Goal: Task Accomplishment & Management: Complete application form

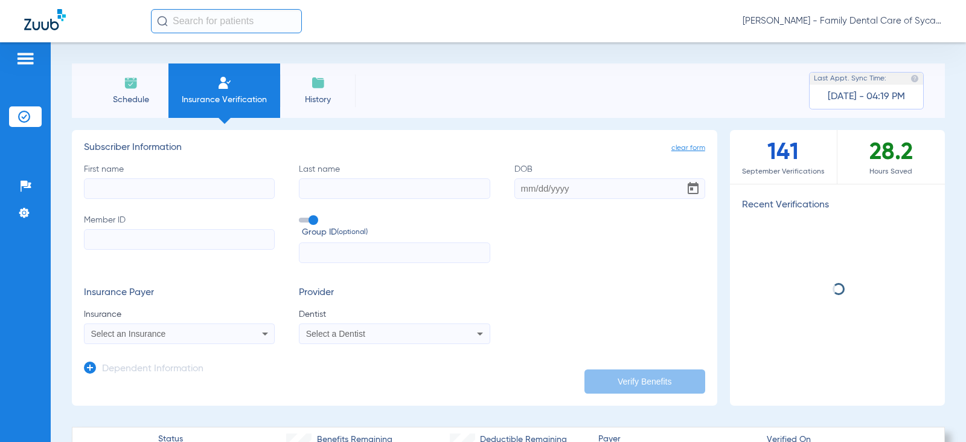
click at [176, 188] on input "First name" at bounding box center [179, 188] width 191 height 21
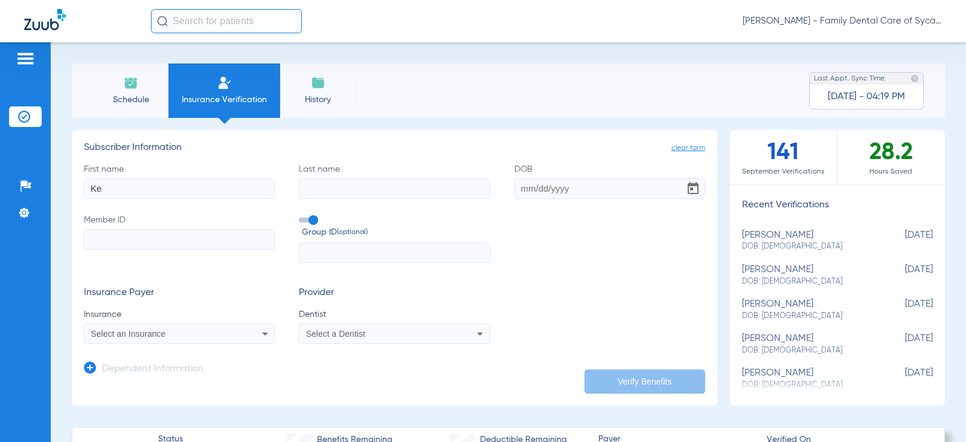
type input "K"
type input "[PERSON_NAME]"
type input "Lepitre"
type input "[DATE]"
click at [136, 240] on input "Member ID" at bounding box center [179, 239] width 191 height 21
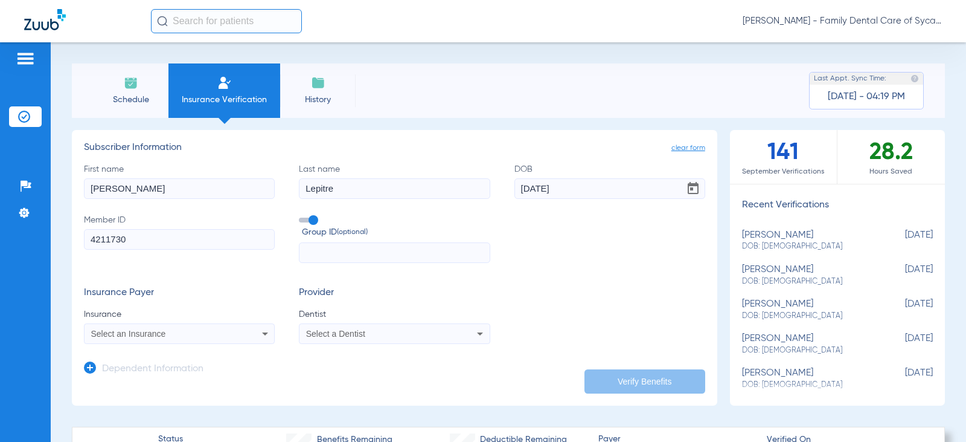
type input "4211730"
click at [415, 258] on input "text" at bounding box center [394, 252] width 191 height 21
click at [173, 339] on div "Select an Insurance" at bounding box center [180, 333] width 190 height 14
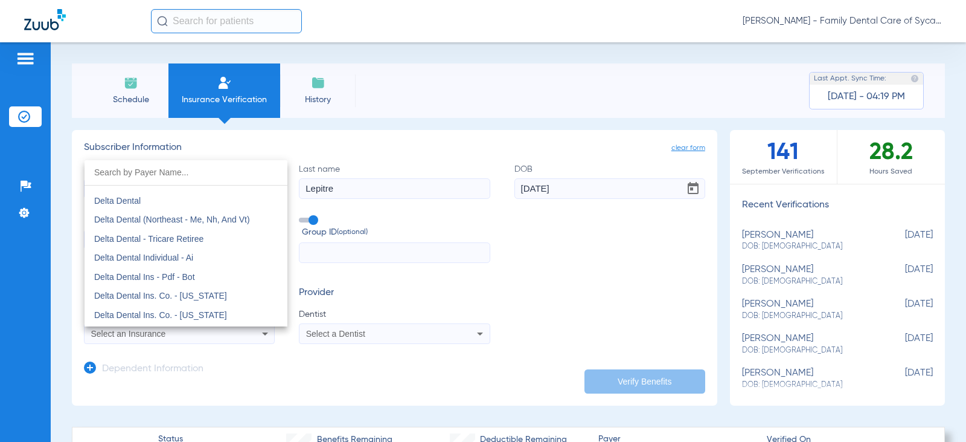
scroll to position [1933, 0]
click at [129, 218] on span "Delta Dental" at bounding box center [117, 222] width 47 height 10
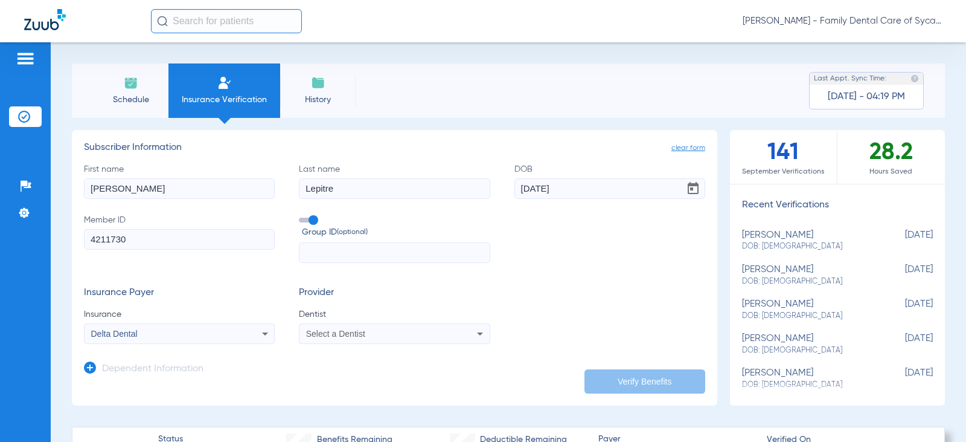
click at [393, 249] on input "text" at bounding box center [394, 252] width 191 height 21
click at [385, 335] on div "Select a Dentist" at bounding box center [377, 333] width 142 height 8
type input "jade"
drag, startPoint x: 382, startPoint y: 319, endPoint x: 608, endPoint y: 374, distance: 232.5
click at [382, 320] on span "[PERSON_NAME] 1457918716" at bounding box center [366, 317] width 118 height 8
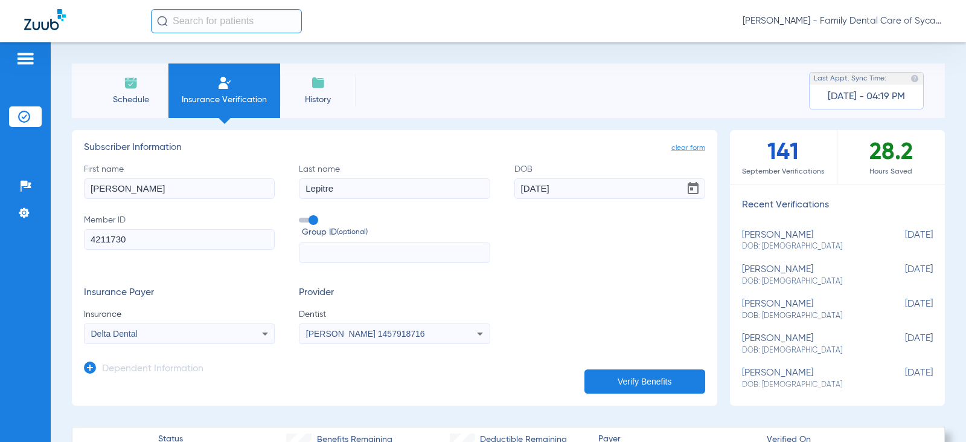
drag, startPoint x: 650, startPoint y: 374, endPoint x: 629, endPoint y: 372, distance: 21.3
click at [649, 374] on button "Verify Benefits" at bounding box center [645, 381] width 121 height 24
click at [629, 387] on button "Verify Benefits" at bounding box center [645, 381] width 121 height 24
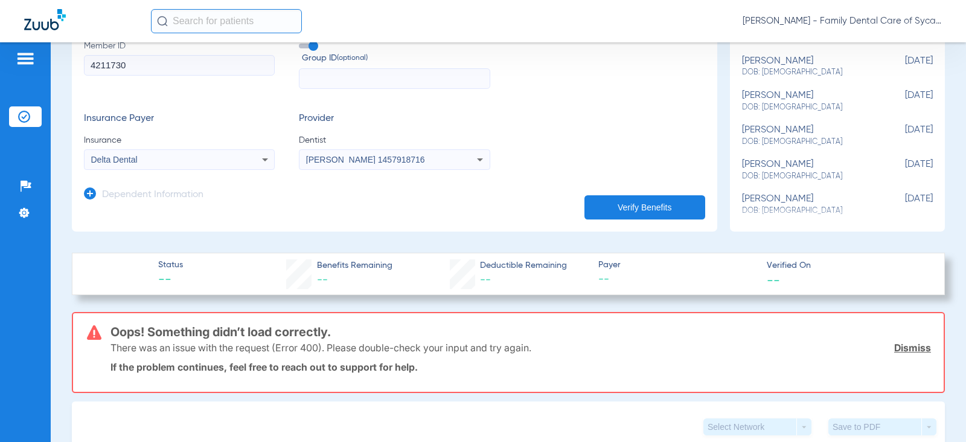
scroll to position [0, 0]
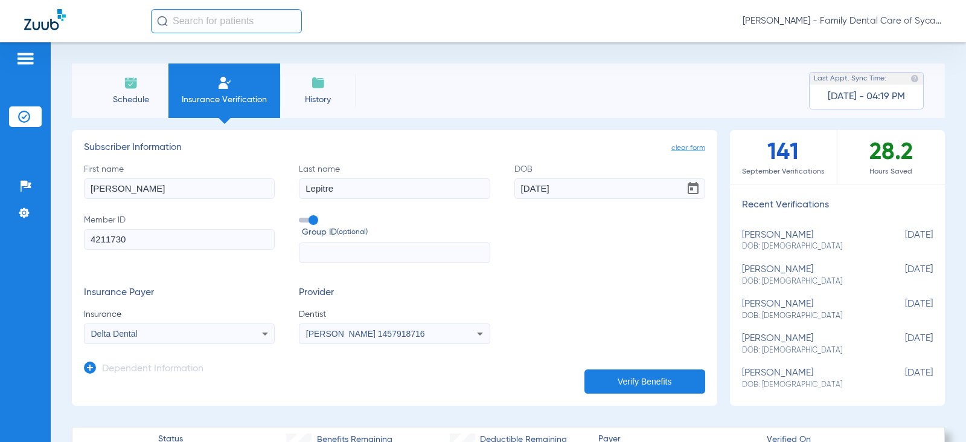
click at [242, 333] on div "Delta Dental" at bounding box center [180, 333] width 190 height 14
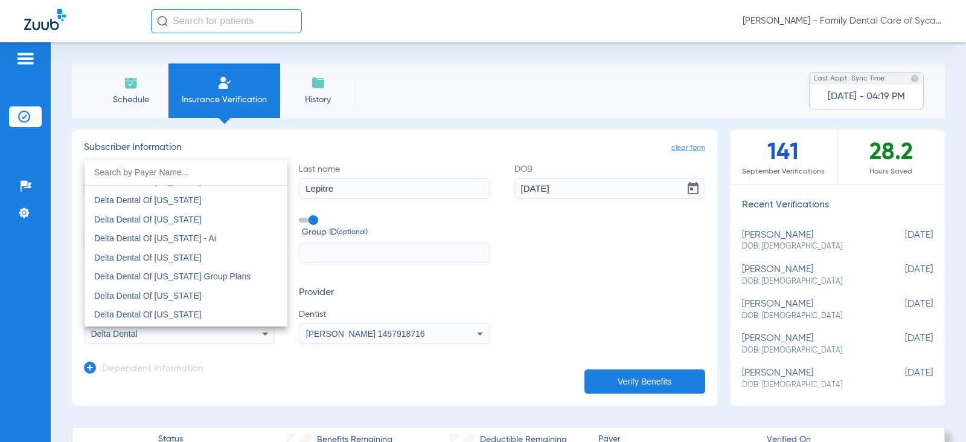
scroll to position [2442, 0]
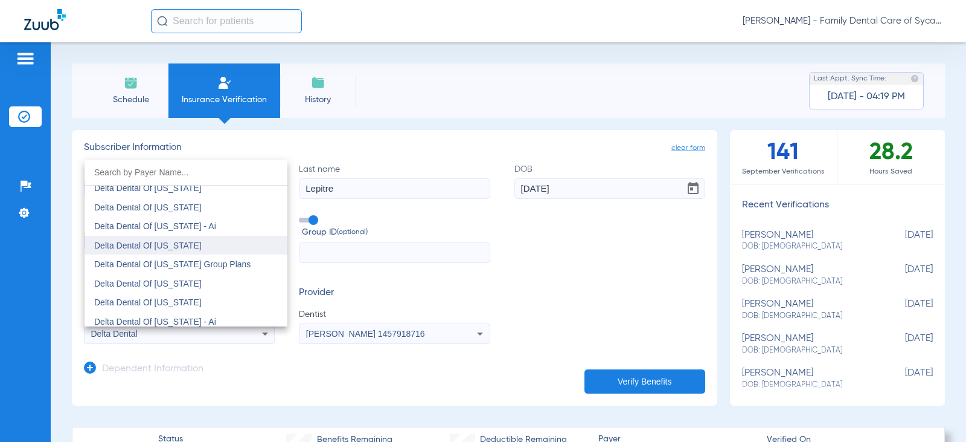
click at [198, 248] on mat-option "Delta Dental Of [US_STATE]" at bounding box center [186, 245] width 203 height 19
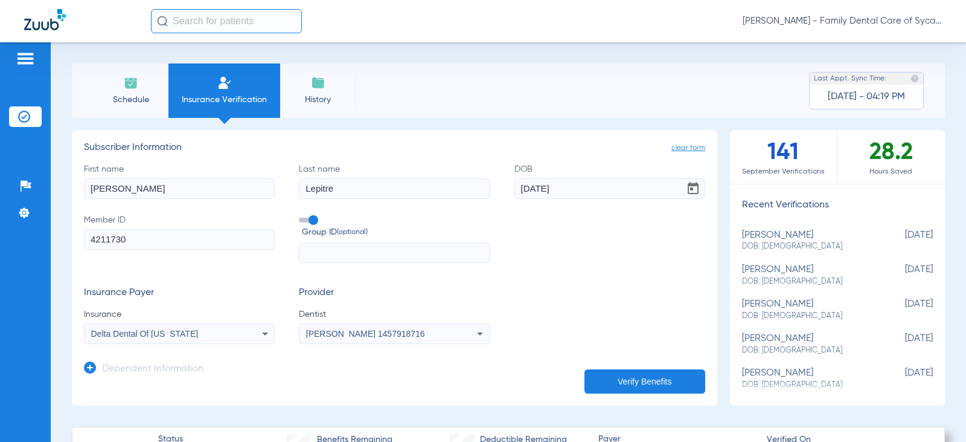
click at [622, 381] on button "Verify Benefits" at bounding box center [645, 381] width 121 height 24
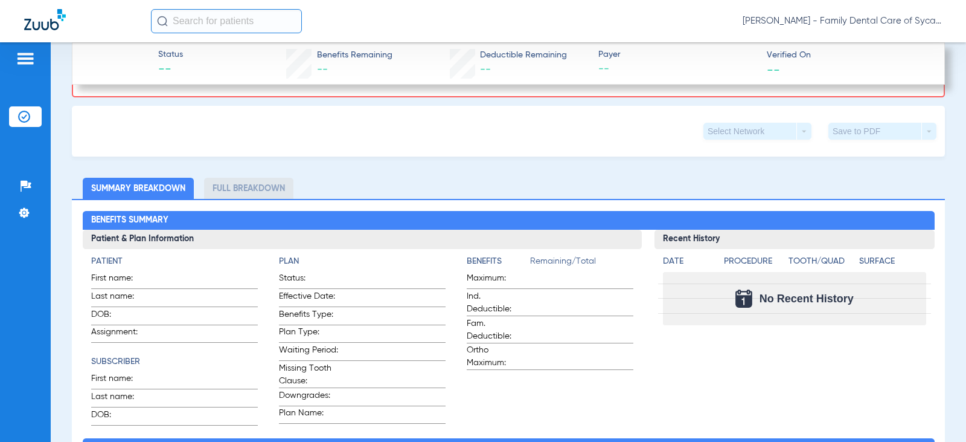
scroll to position [302, 0]
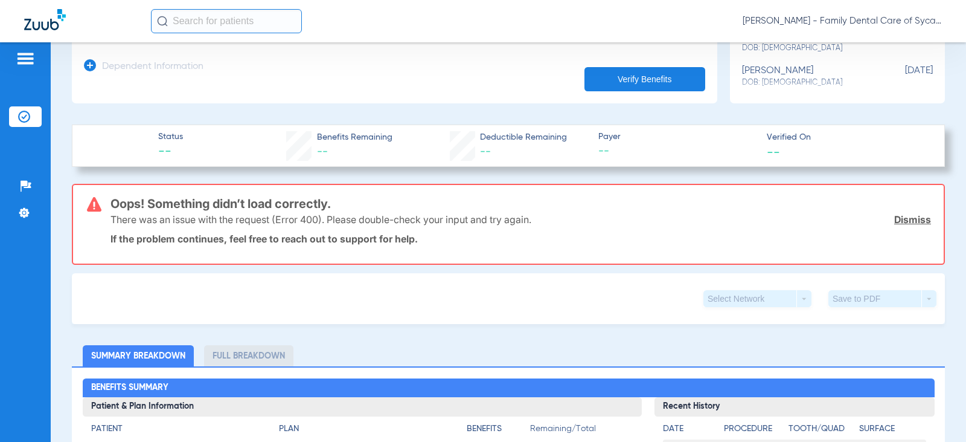
click at [608, 69] on button "Verify Benefits" at bounding box center [645, 79] width 121 height 24
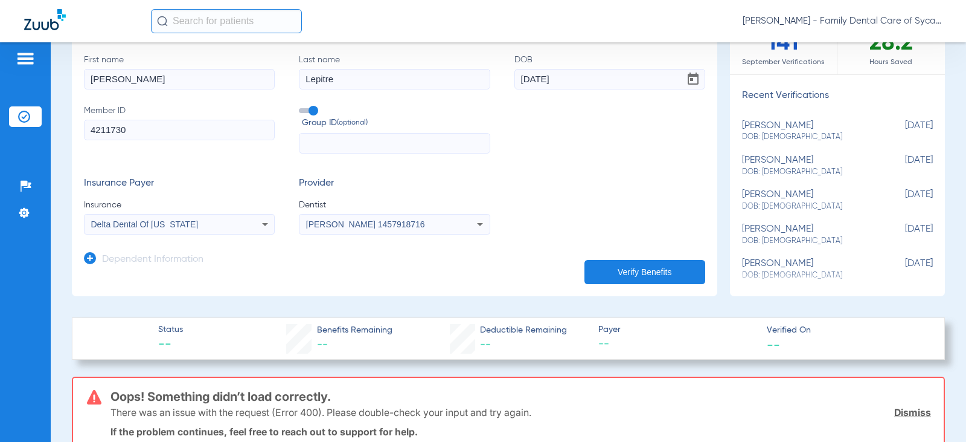
scroll to position [0, 0]
